Goal: Information Seeking & Learning: Learn about a topic

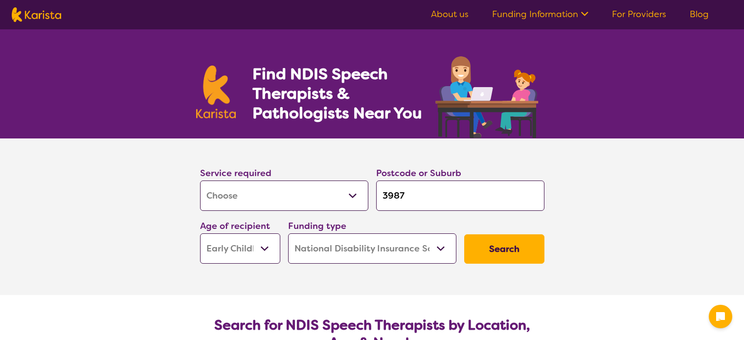
select select "[MEDICAL_DATA]"
select select "EC"
select select "NDIS"
select select "[MEDICAL_DATA]"
select select "EC"
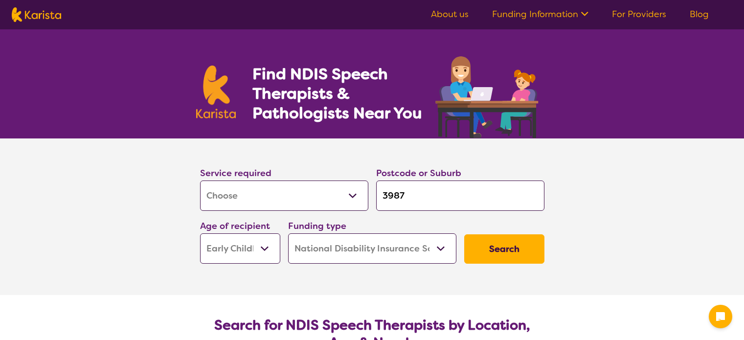
select select "NDIS"
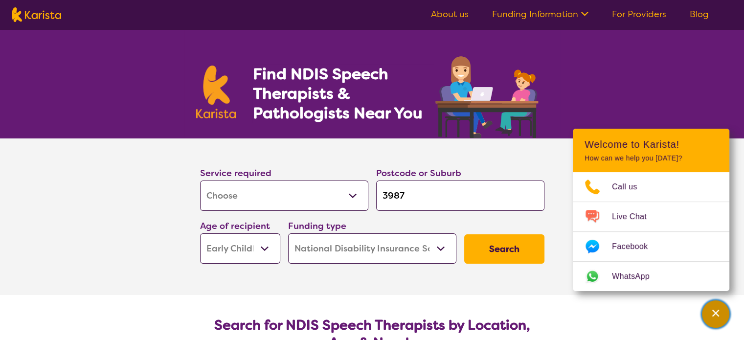
click at [711, 312] on icon "Channel Menu" at bounding box center [716, 313] width 10 height 10
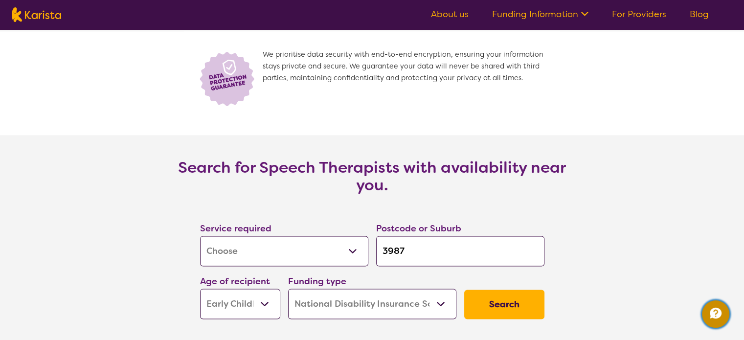
scroll to position [1219, 0]
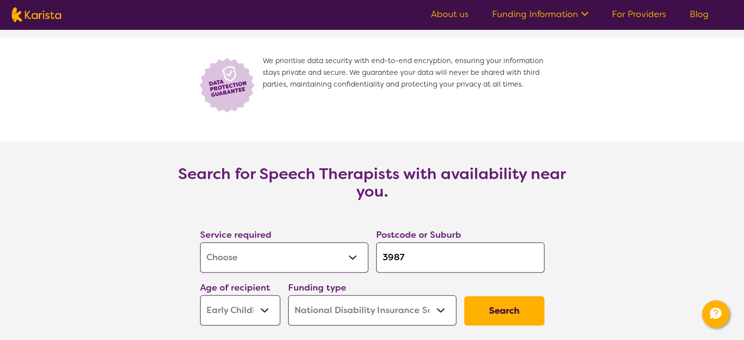
click at [419, 258] on input "3987" at bounding box center [460, 257] width 168 height 30
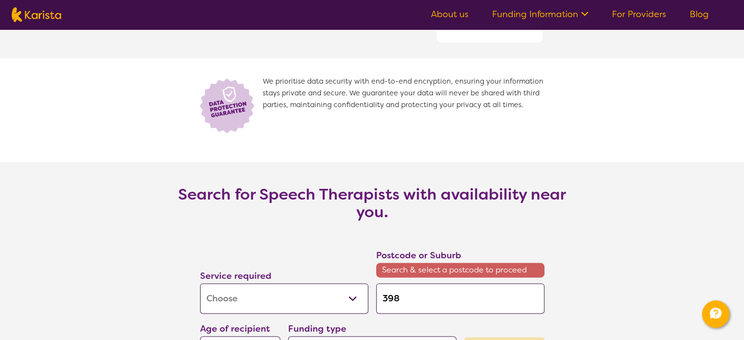
type input "398"
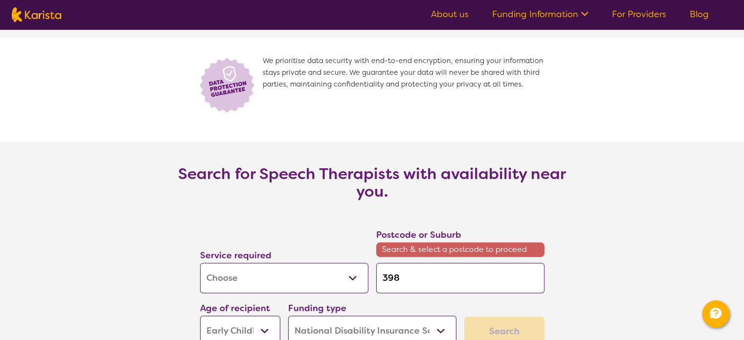
type input "3984"
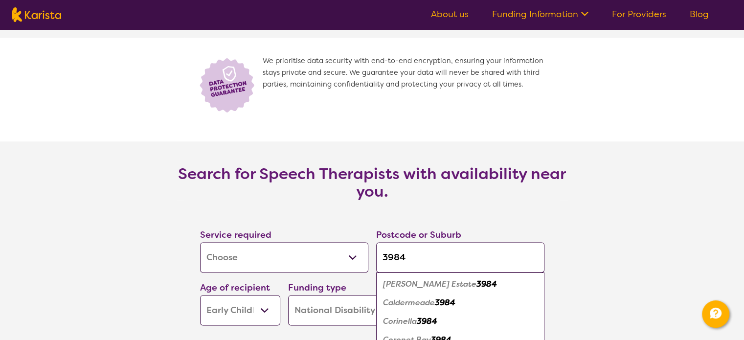
click button "Search" at bounding box center [504, 310] width 80 height 29
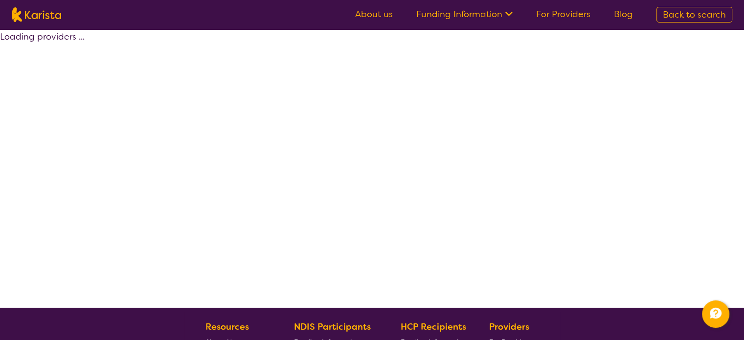
select select "by_score"
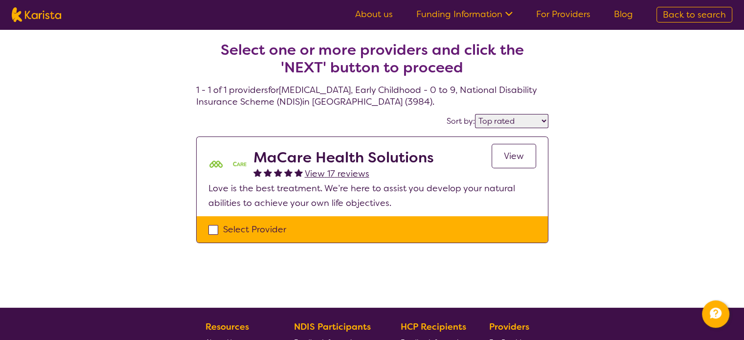
click at [497, 159] on link "View" at bounding box center [514, 156] width 45 height 24
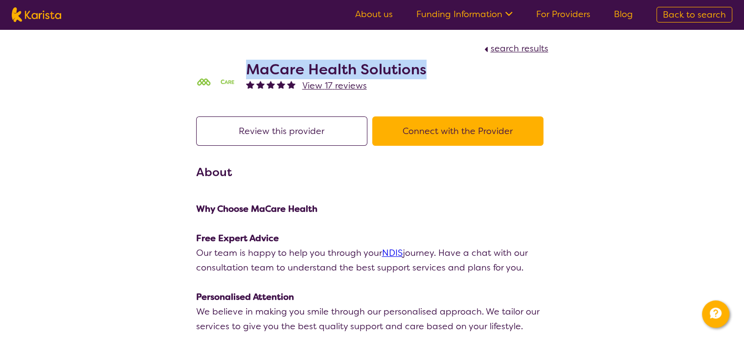
drag, startPoint x: 426, startPoint y: 73, endPoint x: 246, endPoint y: 70, distance: 179.6
click at [246, 70] on div "MaCare Health Solutions View 17 reviews" at bounding box center [372, 80] width 352 height 49
copy h2 "MaCare Health Solutions"
